Goal: Transaction & Acquisition: Purchase product/service

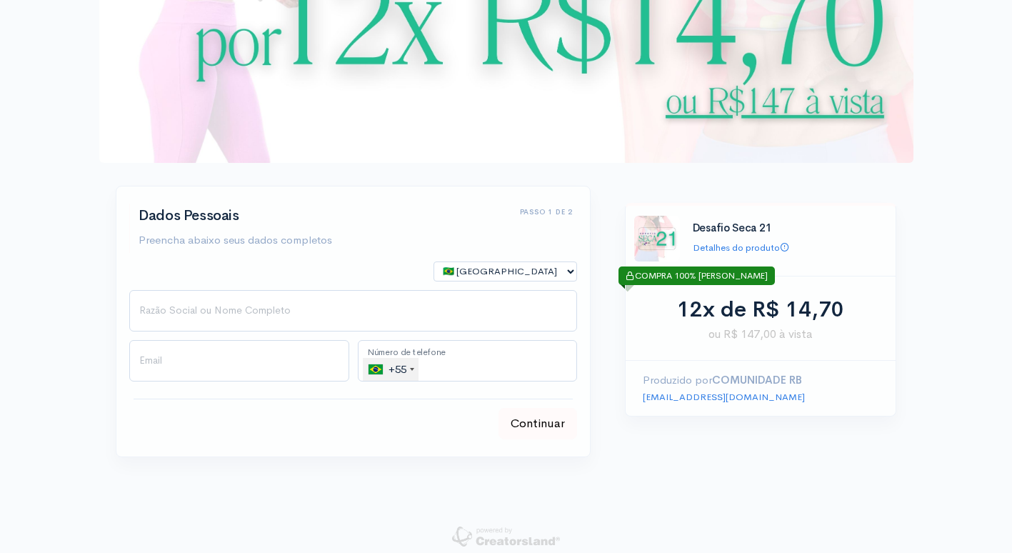
scroll to position [143, 0]
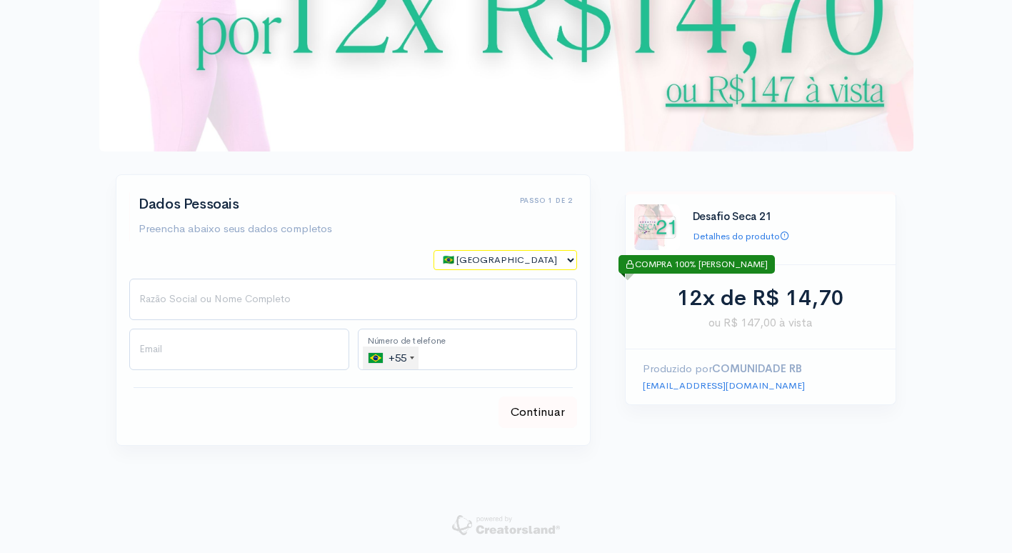
click at [467, 260] on select "🇧🇷 [GEOGRAPHIC_DATA] 🇵🇹 [GEOGRAPHIC_DATA] 🇺🇸 [GEOGRAPHIC_DATA] 🇦🇷 [GEOGRAPHIC_D…" at bounding box center [506, 260] width 144 height 21
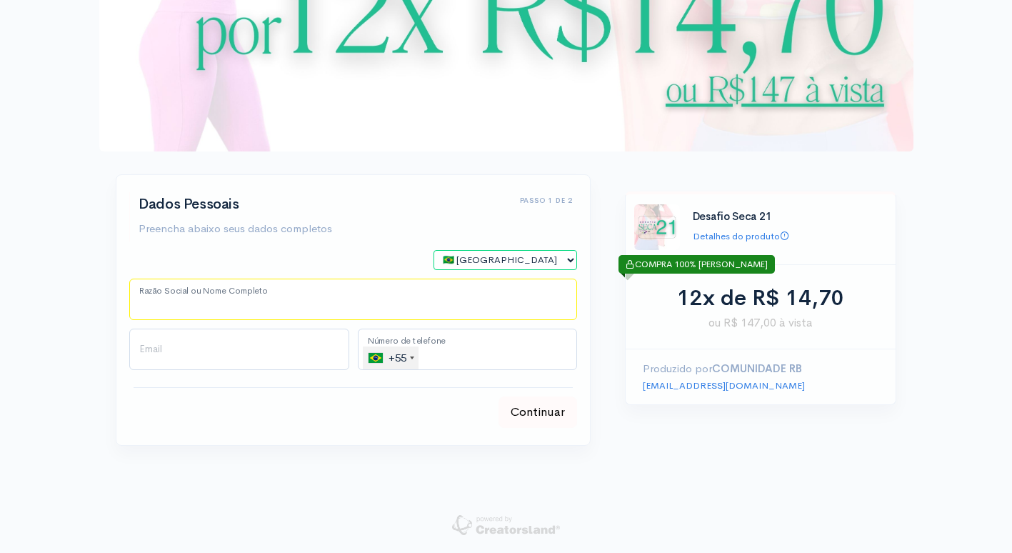
click at [279, 297] on input "Razão Social ou Nome Completo" at bounding box center [353, 299] width 448 height 41
type input "[PERSON_NAME]"
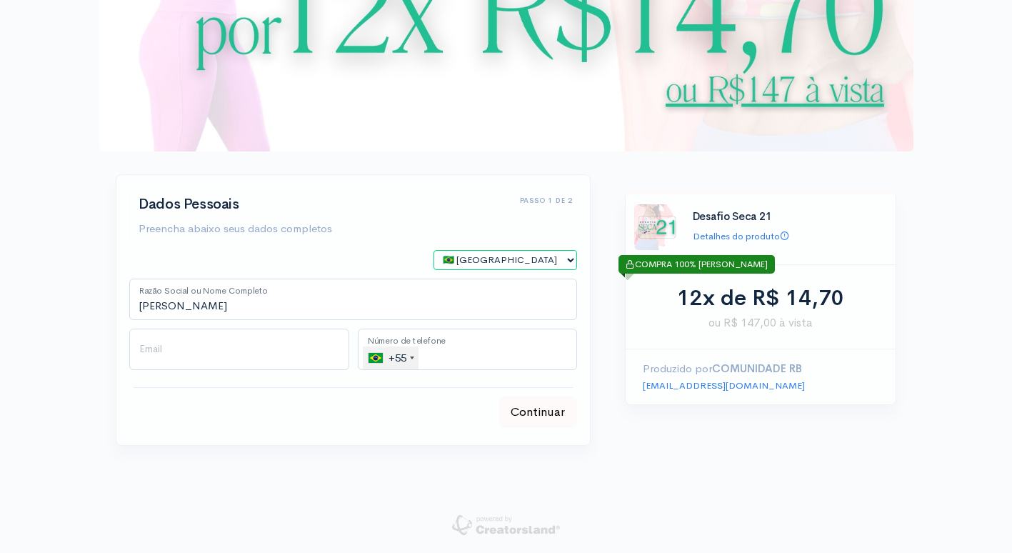
type input "[EMAIL_ADDRESS][DOMAIN_NAME]"
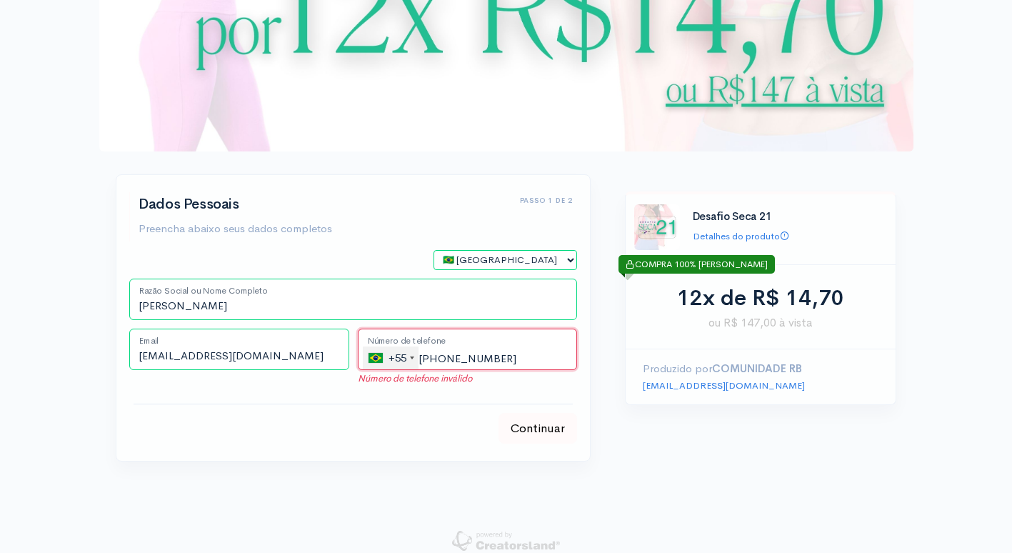
drag, startPoint x: 424, startPoint y: 354, endPoint x: 433, endPoint y: 357, distance: 9.7
click at [433, 357] on input "[PHONE_NUMBER]" at bounding box center [468, 349] width 220 height 41
drag, startPoint x: 453, startPoint y: 361, endPoint x: 436, endPoint y: 359, distance: 16.6
click at [436, 359] on input "[PHONE_NUMBER]" at bounding box center [468, 349] width 220 height 41
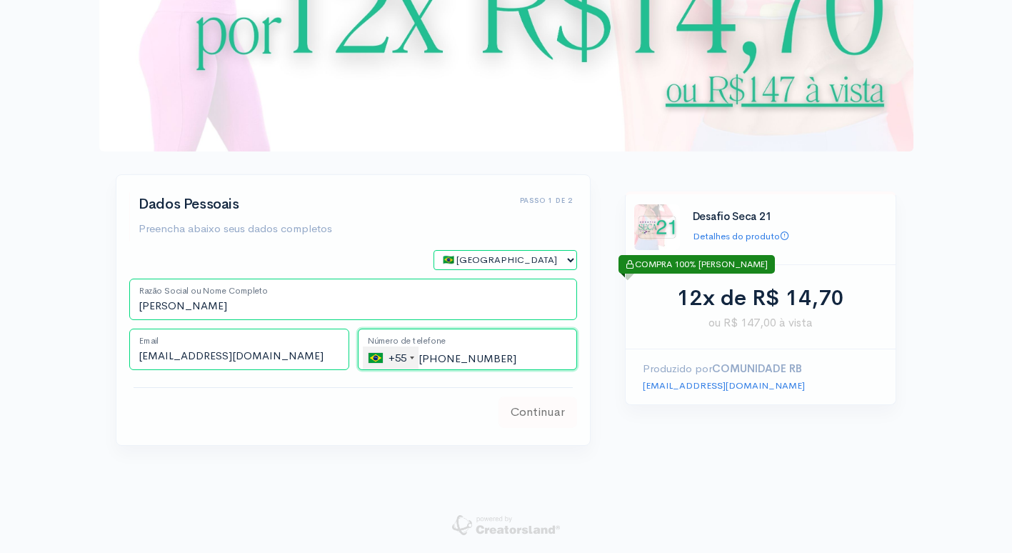
type input "[PHONE_NUMBER]"
click at [539, 410] on button "Continuar" at bounding box center [538, 411] width 79 height 31
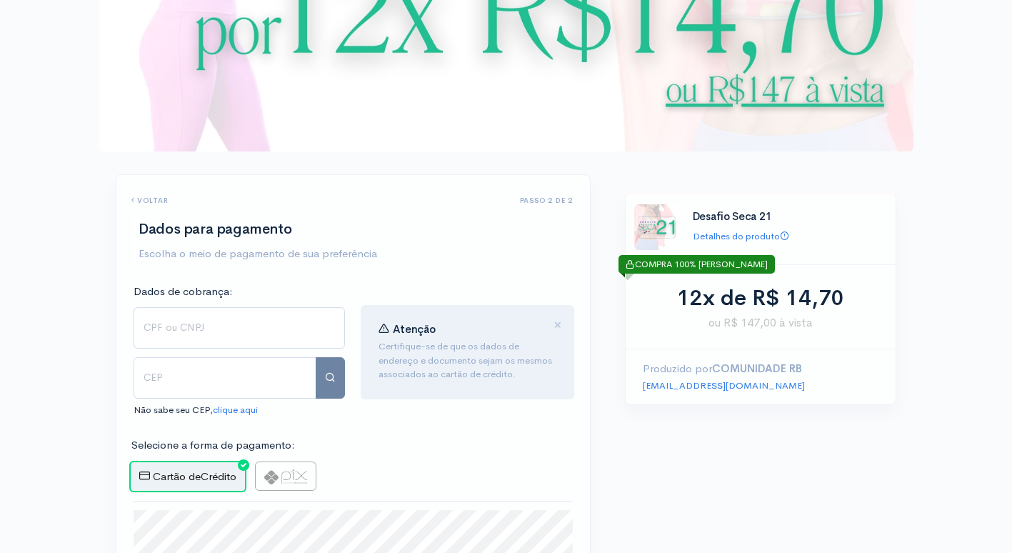
click at [296, 476] on img at bounding box center [285, 476] width 43 height 15
click at [264, 471] on input "radio" at bounding box center [259, 465] width 9 height 9
radio input "true"
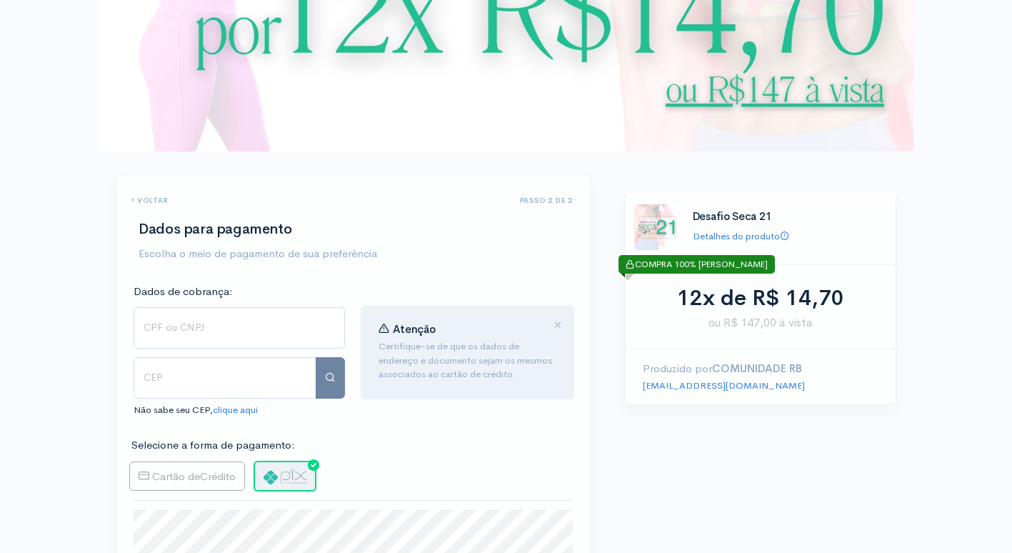
type input "Gerar PIX"
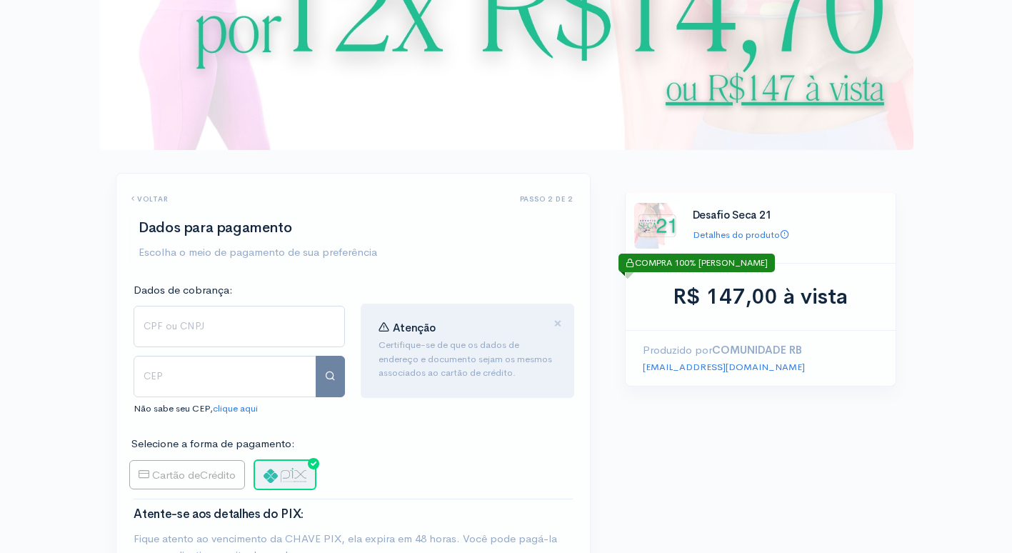
scroll to position [112, 0]
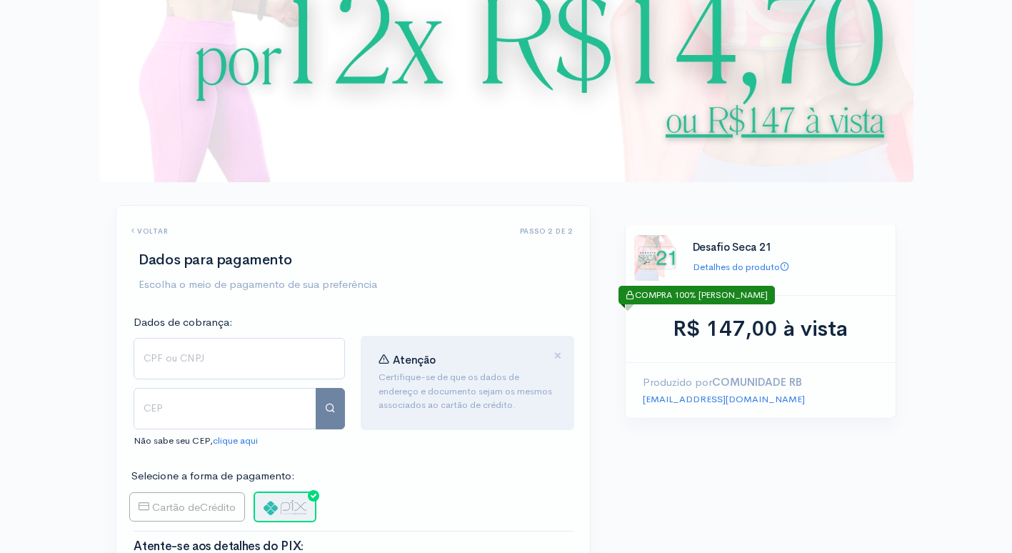
click at [207, 504] on label "Cartão de Crédito" at bounding box center [187, 507] width 116 height 30
click at [139, 501] on input "Cartão de Crédito" at bounding box center [133, 496] width 9 height 9
radio input "true"
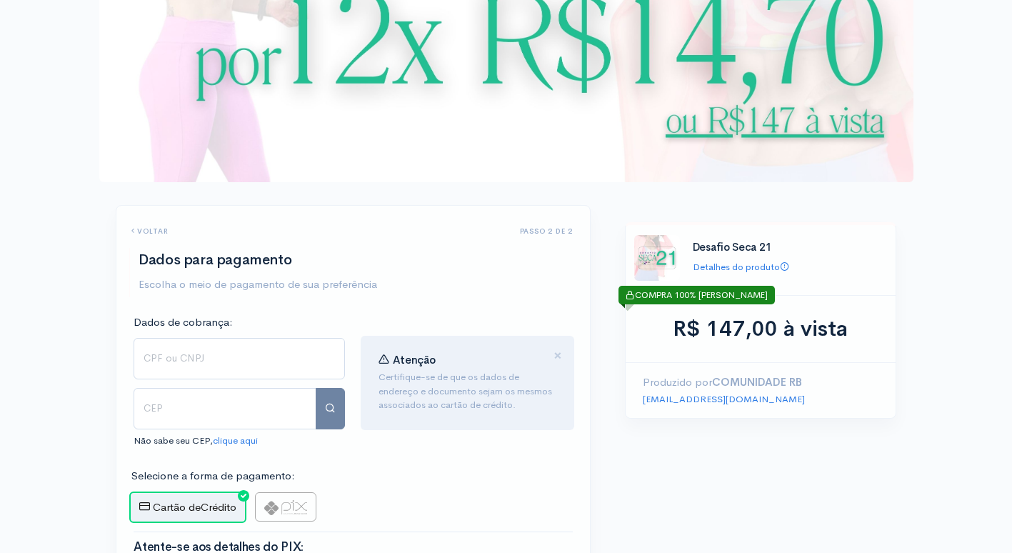
type input "Comprar Agora"
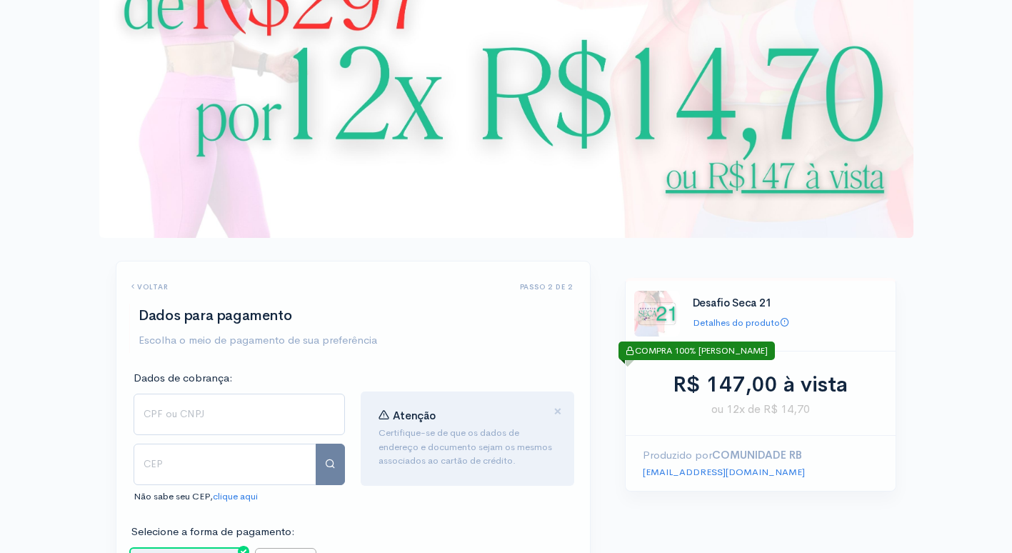
scroll to position [0, 0]
